Goal: Transaction & Acquisition: Purchase product/service

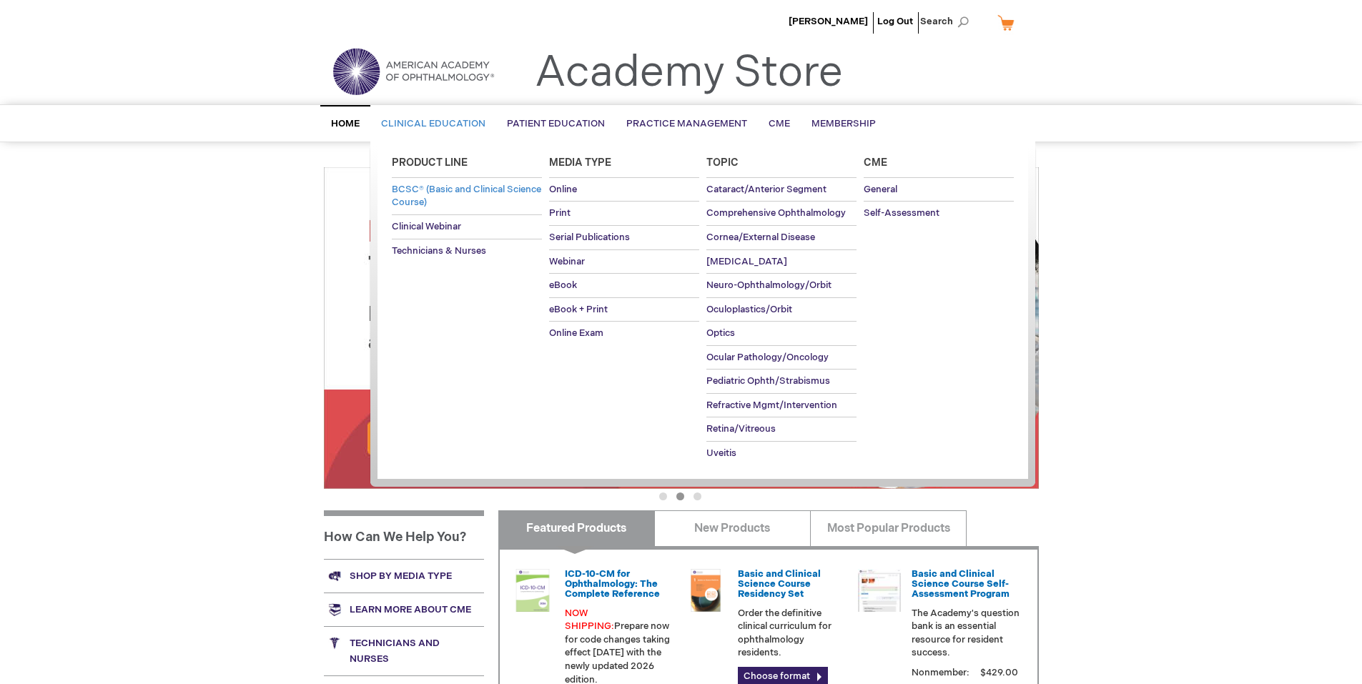
click at [434, 192] on span "BCSC® (Basic and Clinical Science Course)" at bounding box center [466, 196] width 149 height 25
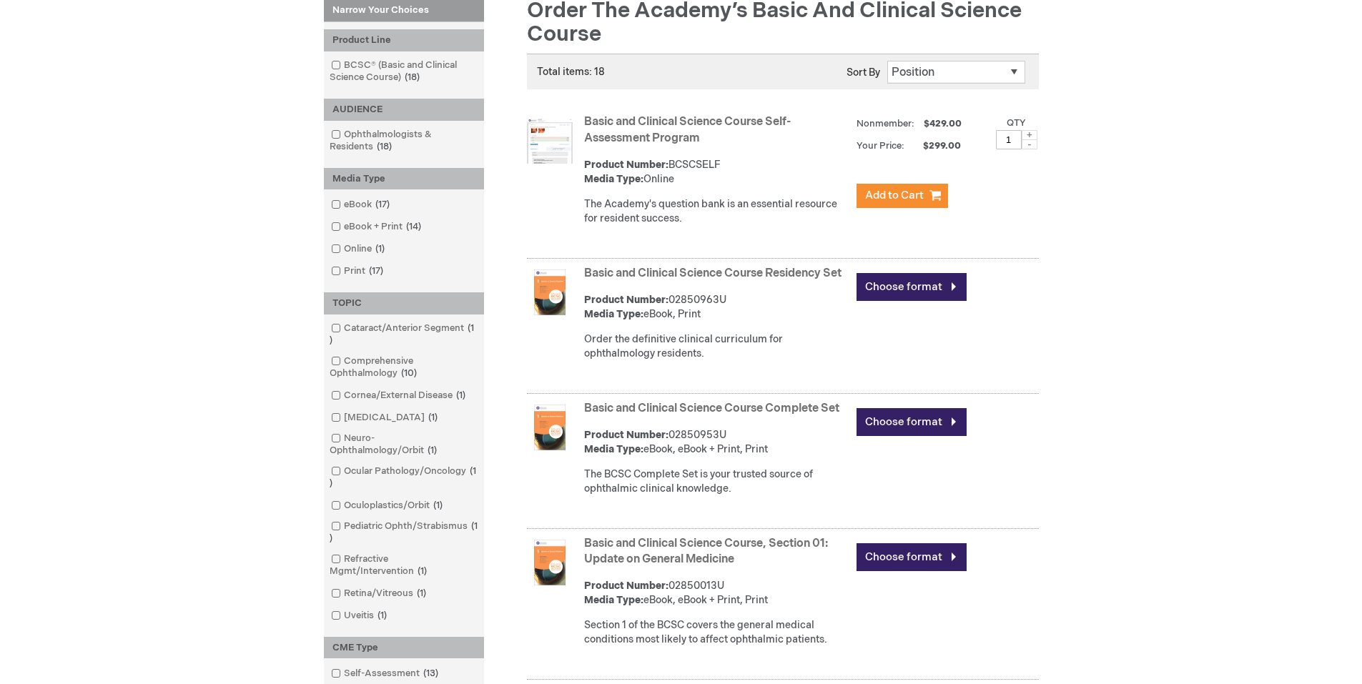
scroll to position [214, 0]
click at [741, 415] on link "Basic and Clinical Science Course Complete Set" at bounding box center [711, 408] width 255 height 14
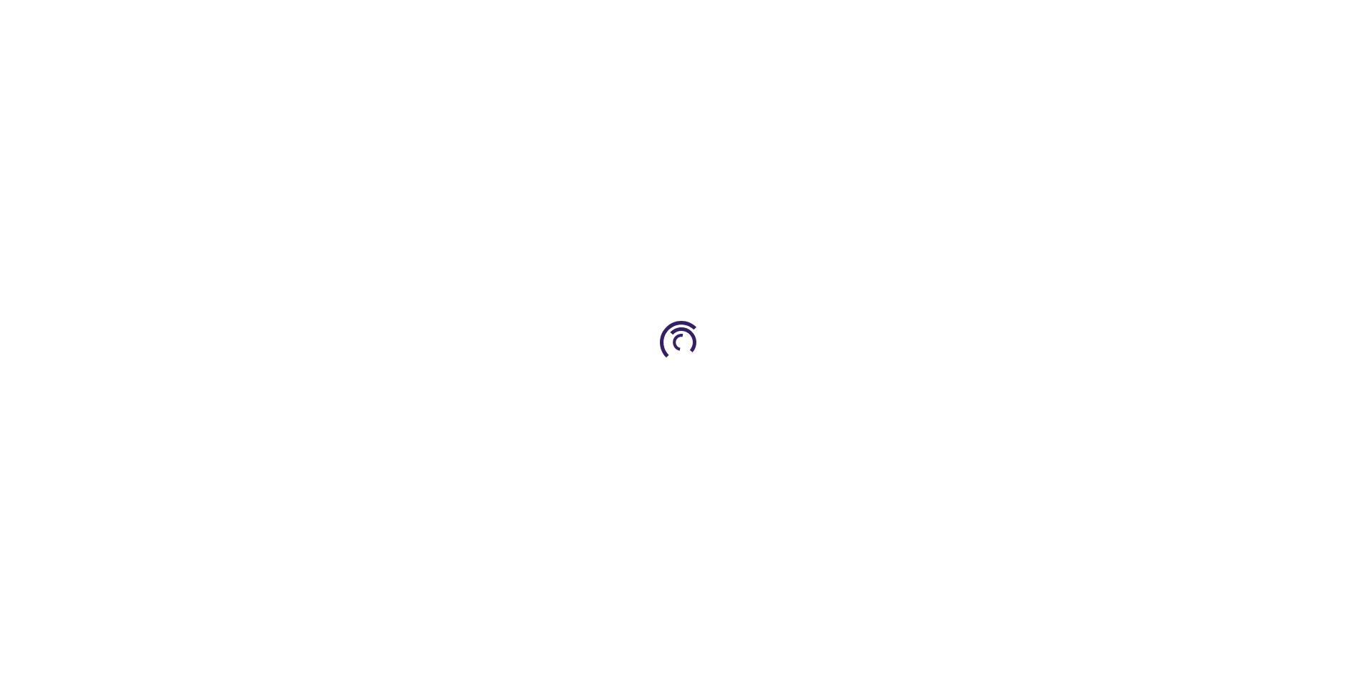
type input "0"
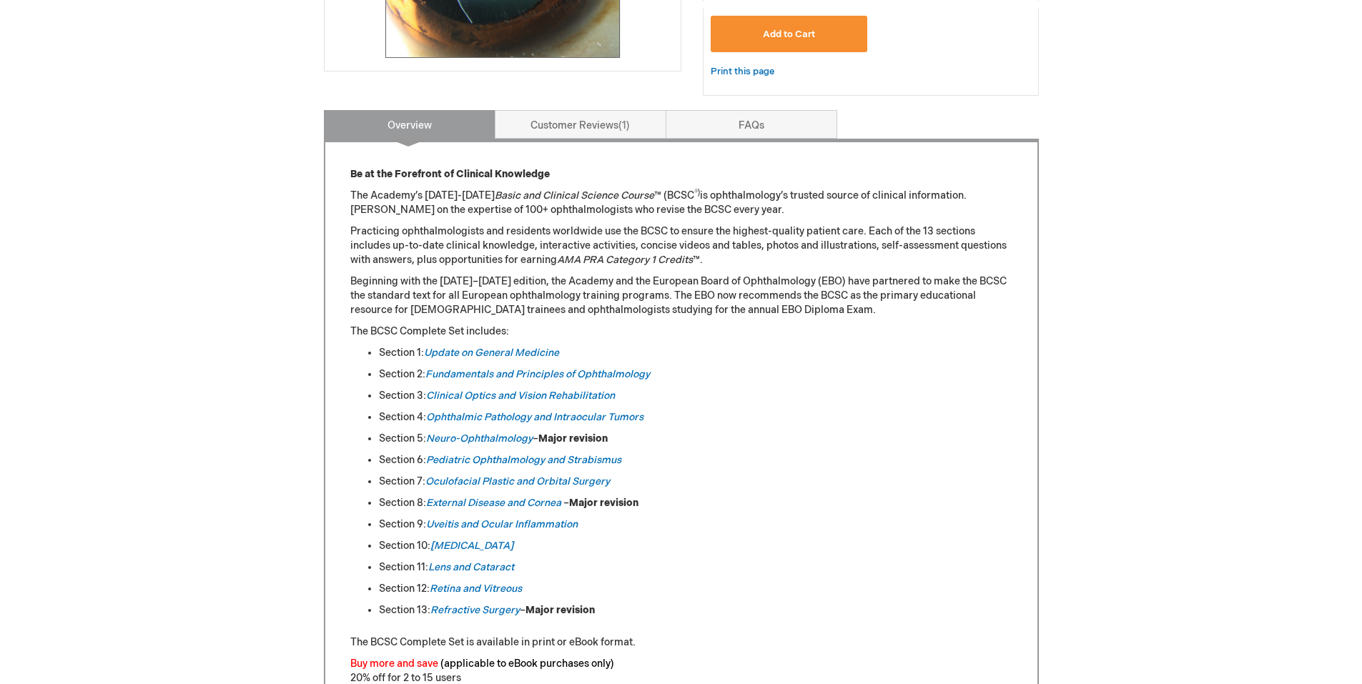
scroll to position [572, 0]
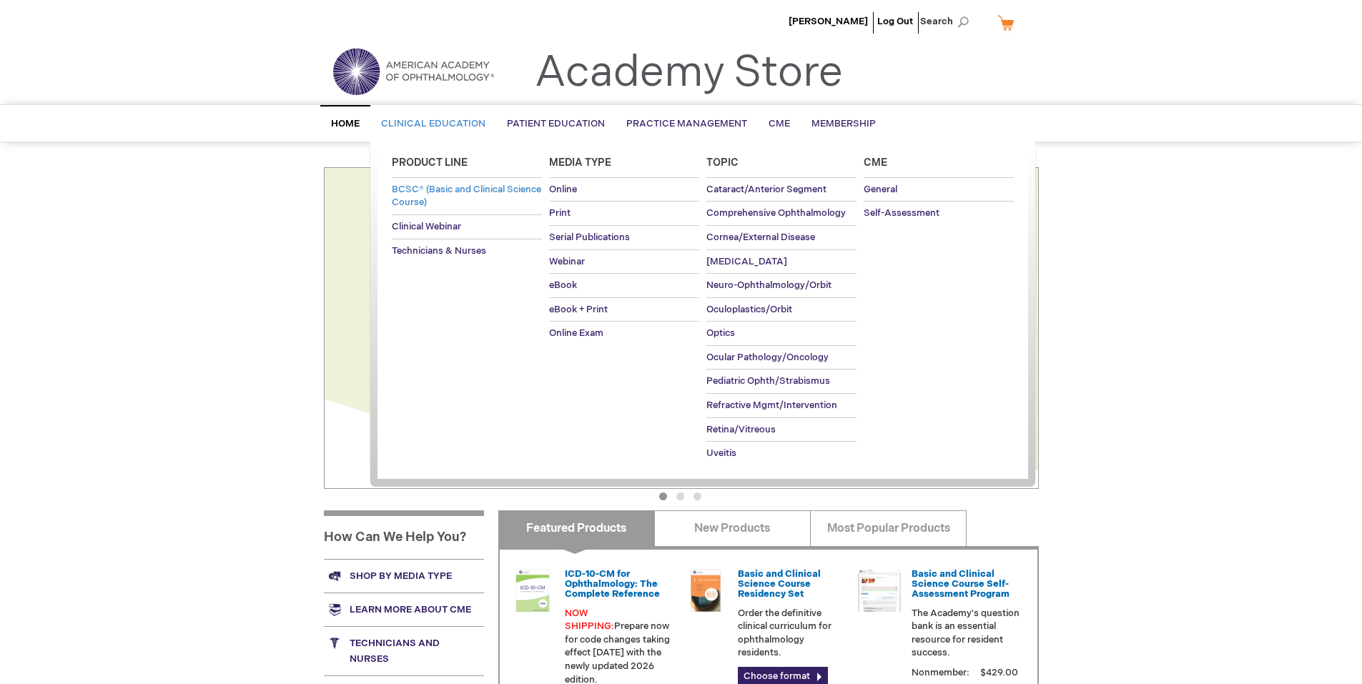
click at [450, 196] on link "BCSC® (Basic and Clinical Science Course)" at bounding box center [467, 196] width 150 height 36
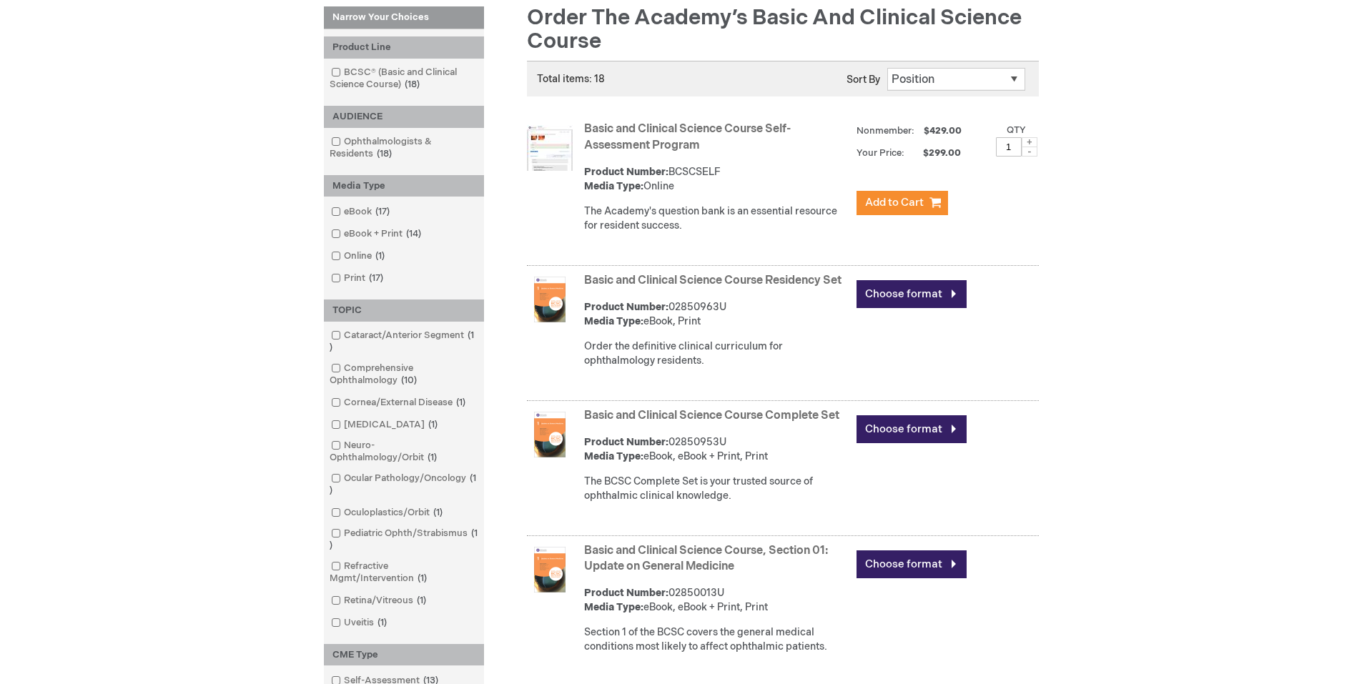
scroll to position [214, 0]
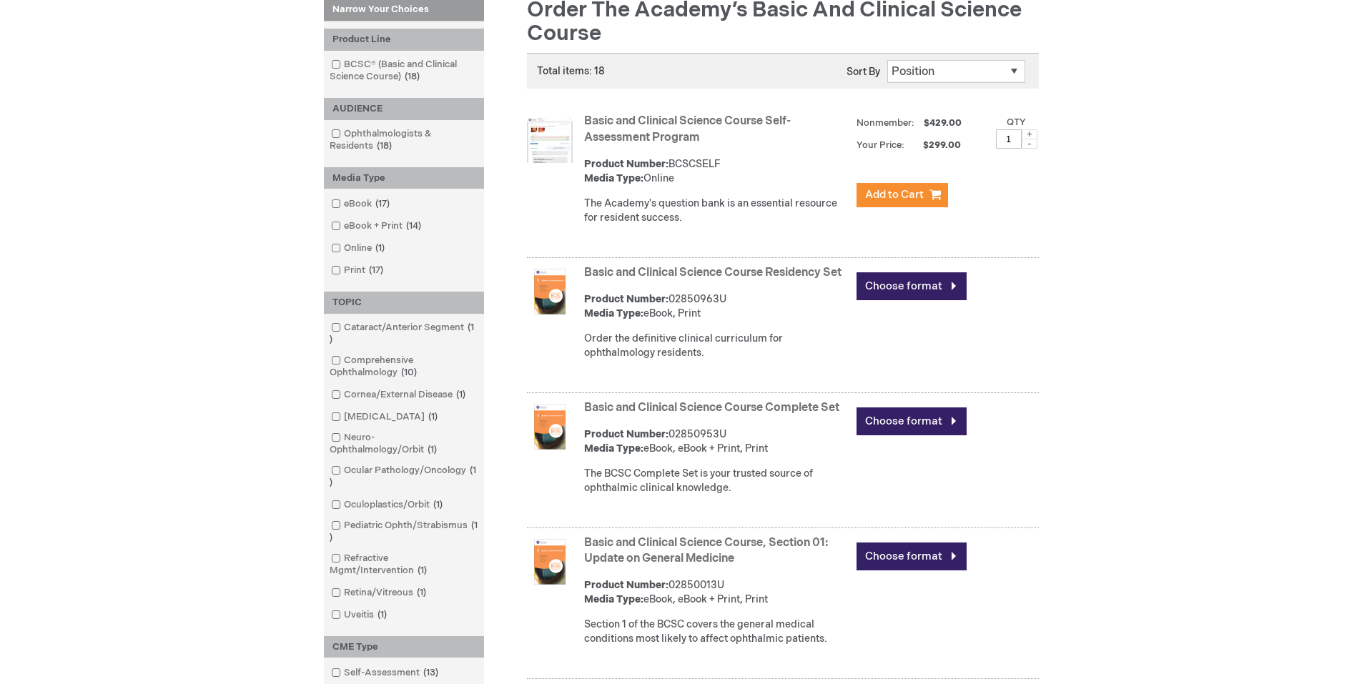
click at [695, 415] on link "Basic and Clinical Science Course Complete Set" at bounding box center [711, 408] width 255 height 14
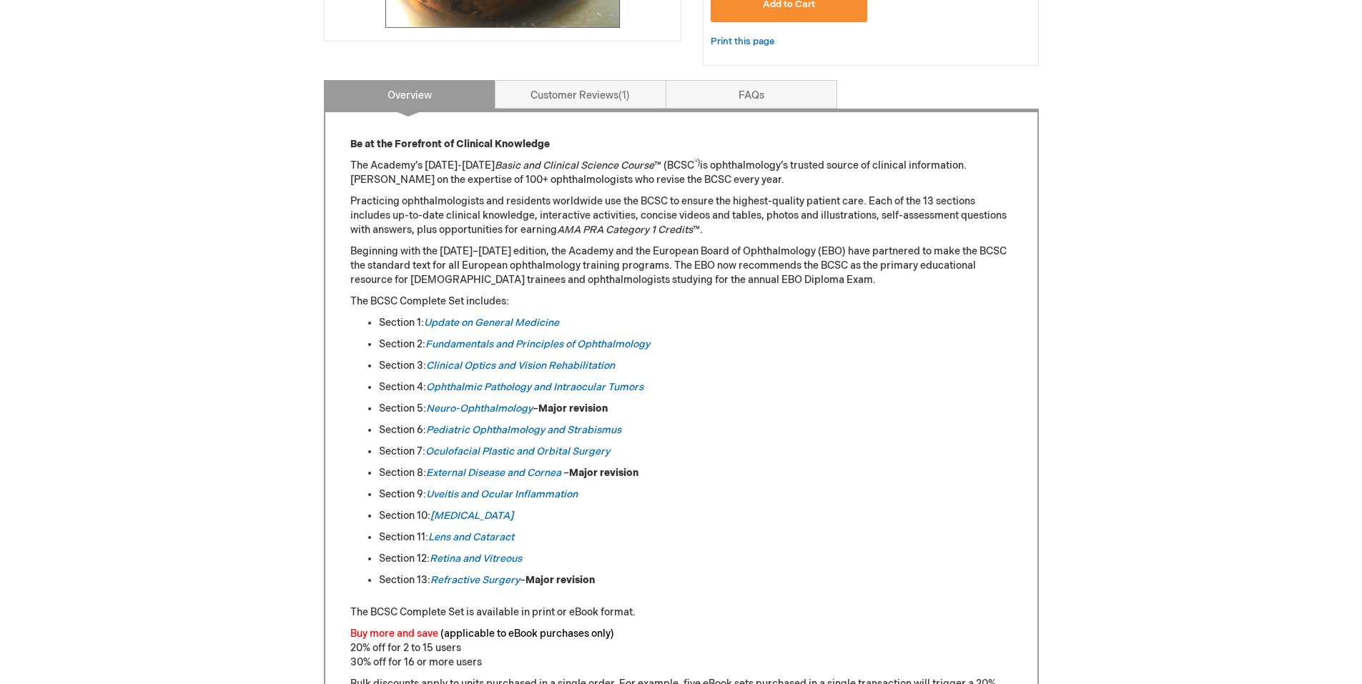
scroll to position [572, 0]
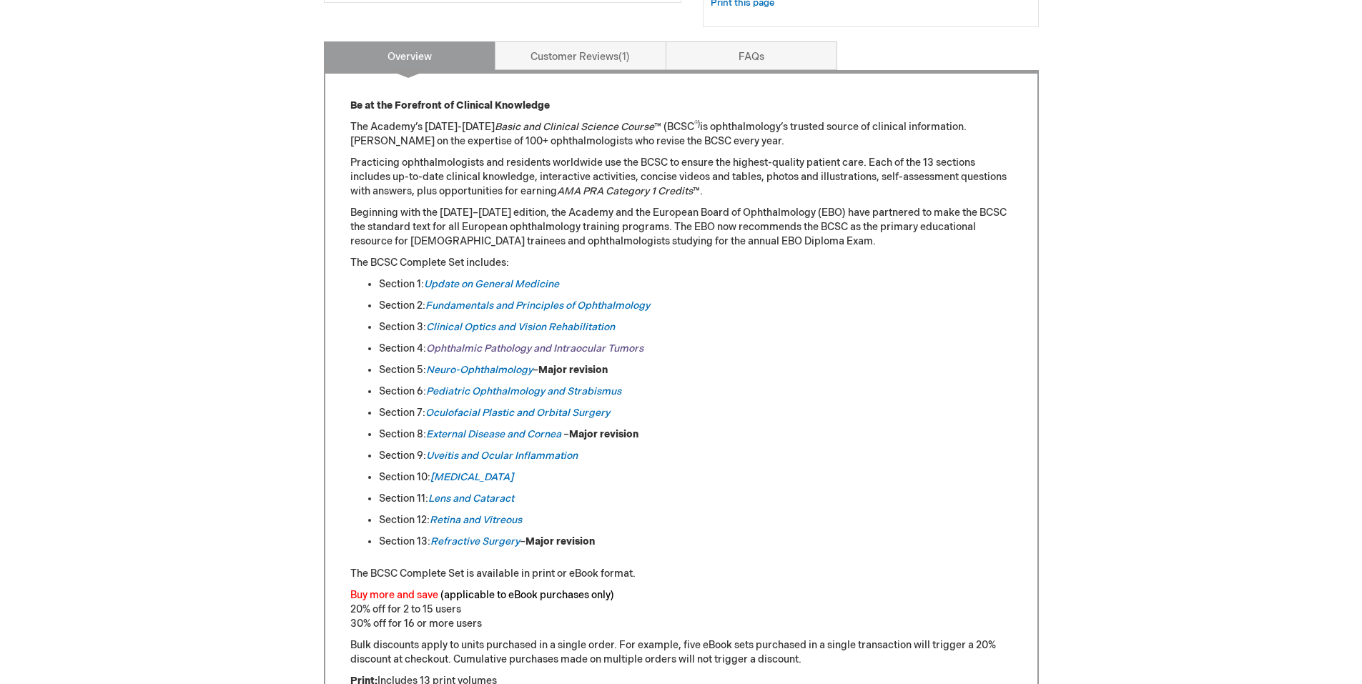
click at [490, 350] on em "Ophthalmic Pathology and Intraocular Tumors" at bounding box center [534, 348] width 217 height 12
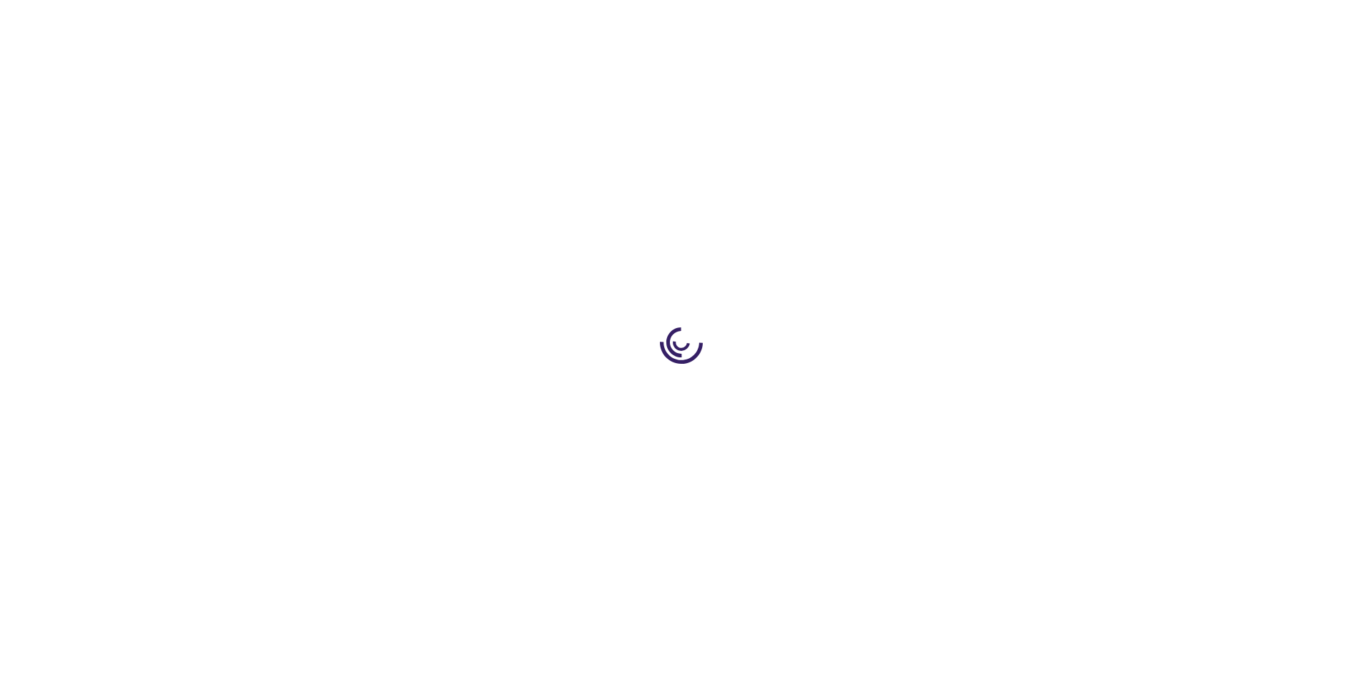
type input "0"
